Goal: Task Accomplishment & Management: Manage account settings

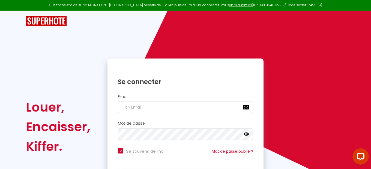
click at [119, 150] on input "Se souvenir de moi" at bounding box center [141, 150] width 47 height 5
checkbox input "false"
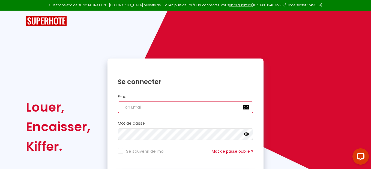
click at [140, 108] on input "email" at bounding box center [185, 107] width 135 height 11
click at [140, 109] on input "email" at bounding box center [185, 107] width 135 height 11
type input "[EMAIL_ADDRESS][DOMAIN_NAME]"
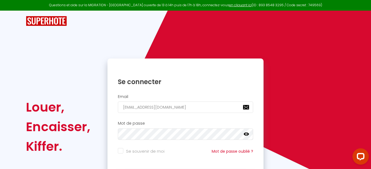
click at [246, 136] on icon at bounding box center [246, 134] width 5 height 5
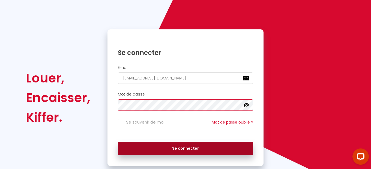
scroll to position [43, 0]
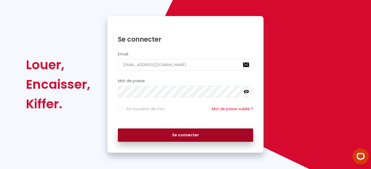
click at [212, 134] on button "Se connecter" at bounding box center [185, 136] width 135 height 14
click at [186, 138] on button "Se connecter" at bounding box center [185, 136] width 135 height 14
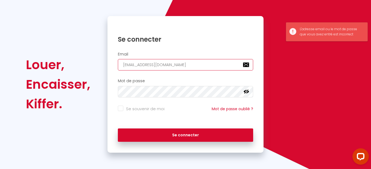
click at [179, 68] on input "[EMAIL_ADDRESS][DOMAIN_NAME]" at bounding box center [185, 64] width 135 height 11
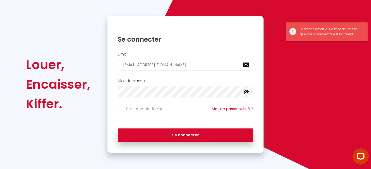
click at [205, 23] on div "Se connecter" at bounding box center [185, 36] width 156 height 28
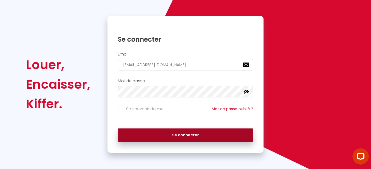
click at [178, 134] on button "Se connecter" at bounding box center [185, 136] width 135 height 14
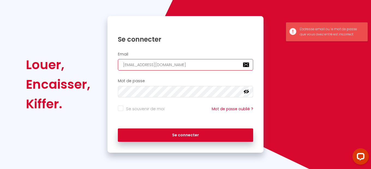
click at [189, 62] on input "[EMAIL_ADDRESS][DOMAIN_NAME]" at bounding box center [185, 64] width 135 height 11
click at [186, 67] on input "[EMAIL_ADDRESS][DOMAIN_NAME]" at bounding box center [185, 64] width 135 height 11
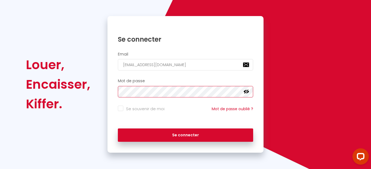
click at [118, 129] on button "Se connecter" at bounding box center [185, 136] width 135 height 14
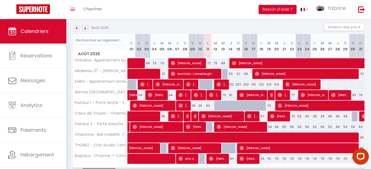
scroll to position [86, 0]
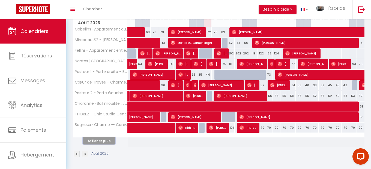
click at [102, 142] on button "Afficher plus" at bounding box center [99, 140] width 33 height 7
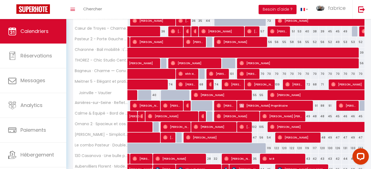
scroll to position [149, 0]
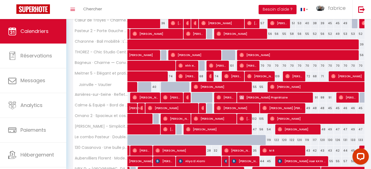
click at [230, 97] on span "[PERSON_NAME]" at bounding box center [226, 97] width 18 height 10
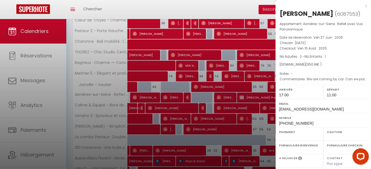
select select "OK"
select select "1"
select select "0"
select select "1"
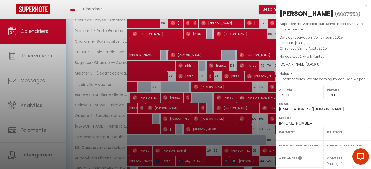
select select
select select "10626"
select select "6234"
click at [365, 7] on div "x" at bounding box center [321, 6] width 91 height 7
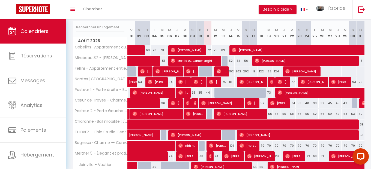
scroll to position [0, 0]
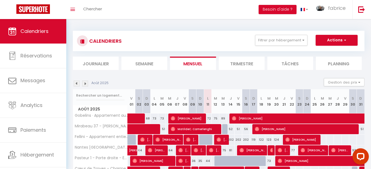
click at [339, 62] on li "Planning" at bounding box center [339, 63] width 46 height 13
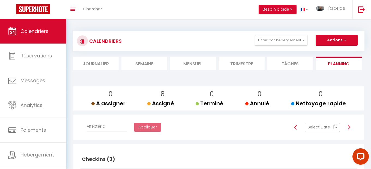
click at [192, 67] on li "Mensuel" at bounding box center [193, 63] width 46 height 13
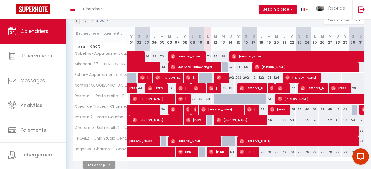
scroll to position [86, 0]
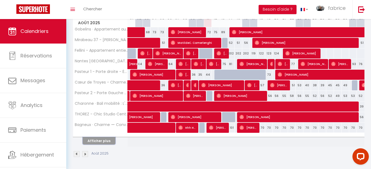
click at [106, 139] on button "Afficher plus" at bounding box center [99, 140] width 33 height 7
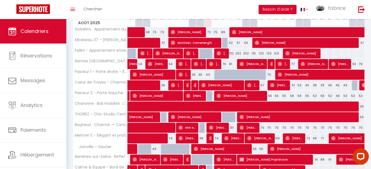
scroll to position [0, 0]
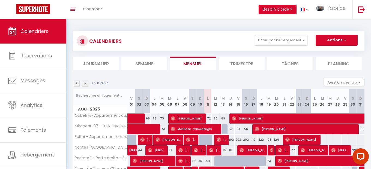
click at [343, 67] on li "Planning" at bounding box center [339, 63] width 46 height 13
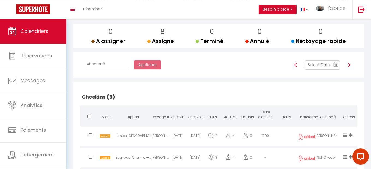
scroll to position [62, 0]
click at [323, 61] on input "text" at bounding box center [322, 65] width 35 height 9
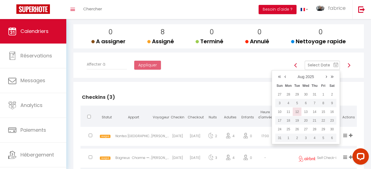
click at [300, 113] on td "12" at bounding box center [297, 112] width 9 height 9
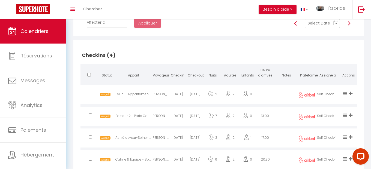
scroll to position [74, 0]
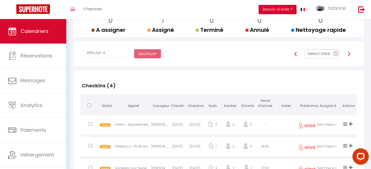
click at [310, 54] on input "text" at bounding box center [322, 53] width 35 height 9
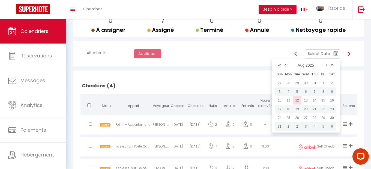
click at [296, 100] on td "12" at bounding box center [297, 100] width 9 height 9
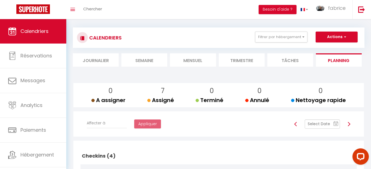
scroll to position [0, 0]
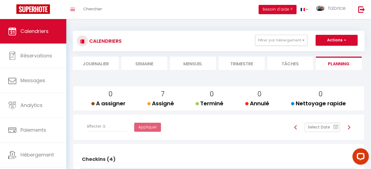
click at [196, 62] on li "Mensuel" at bounding box center [193, 63] width 46 height 13
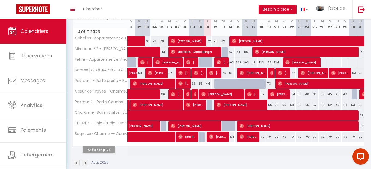
scroll to position [86, 0]
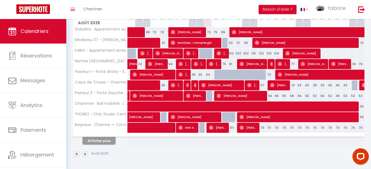
click at [107, 143] on button "Afficher plus" at bounding box center [99, 140] width 33 height 7
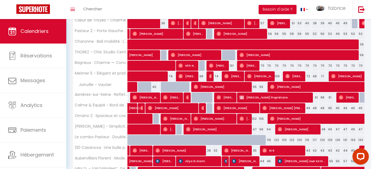
scroll to position [24, 0]
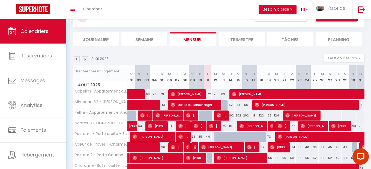
click at [337, 39] on li "Planning" at bounding box center [339, 38] width 46 height 13
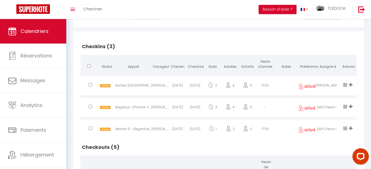
scroll to position [81, 0]
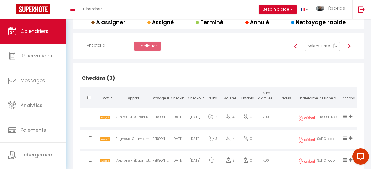
click at [349, 48] on img at bounding box center [349, 46] width 4 height 4
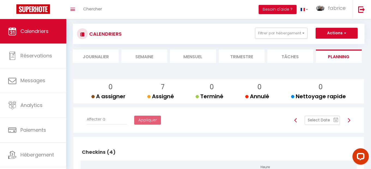
scroll to position [0, 0]
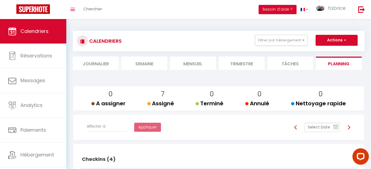
click at [187, 64] on li "Mensuel" at bounding box center [193, 63] width 46 height 13
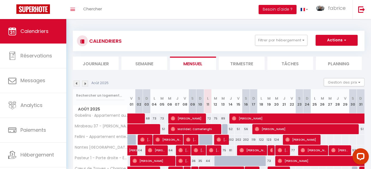
click at [86, 84] on img at bounding box center [85, 84] width 6 height 6
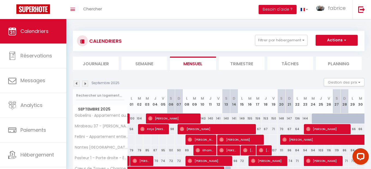
click at [337, 57] on li "Planning" at bounding box center [339, 63] width 46 height 13
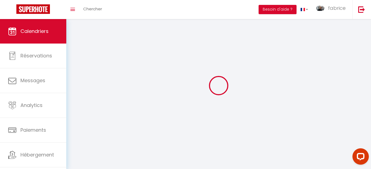
click at [335, 63] on div at bounding box center [219, 86] width 292 height 120
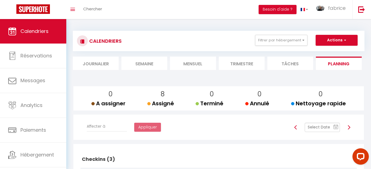
click at [350, 128] on img at bounding box center [349, 127] width 4 height 4
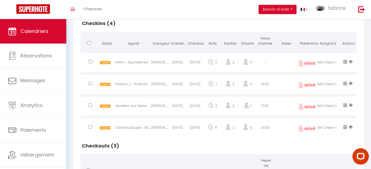
scroll to position [155, 0]
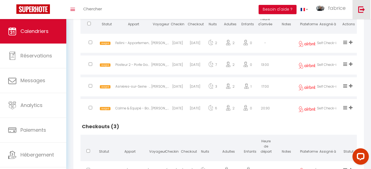
click at [358, 11] on link at bounding box center [361, 9] width 18 height 19
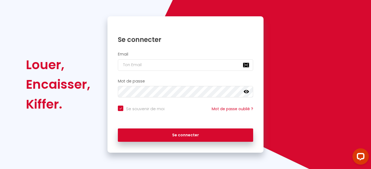
checkbox input "true"
